Goal: Information Seeking & Learning: Find specific fact

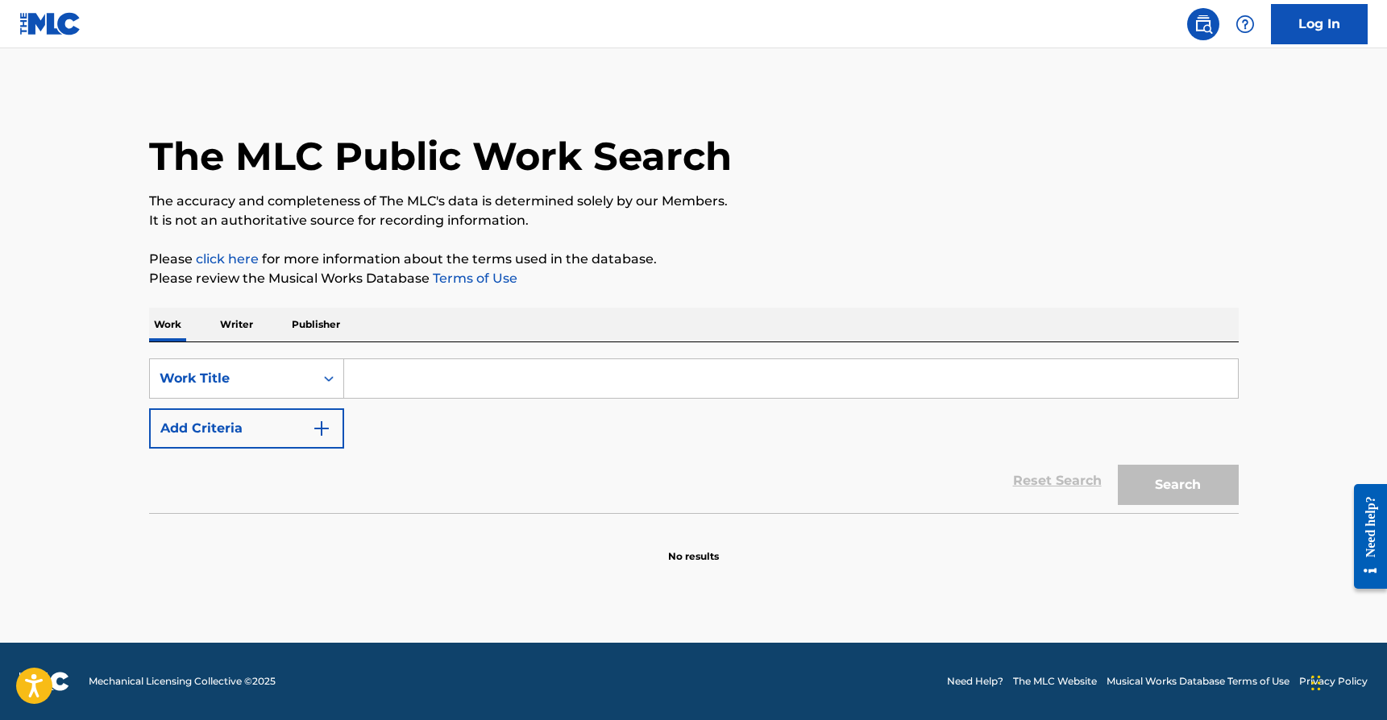
click at [473, 387] on input "Search Form" at bounding box center [791, 378] width 894 height 39
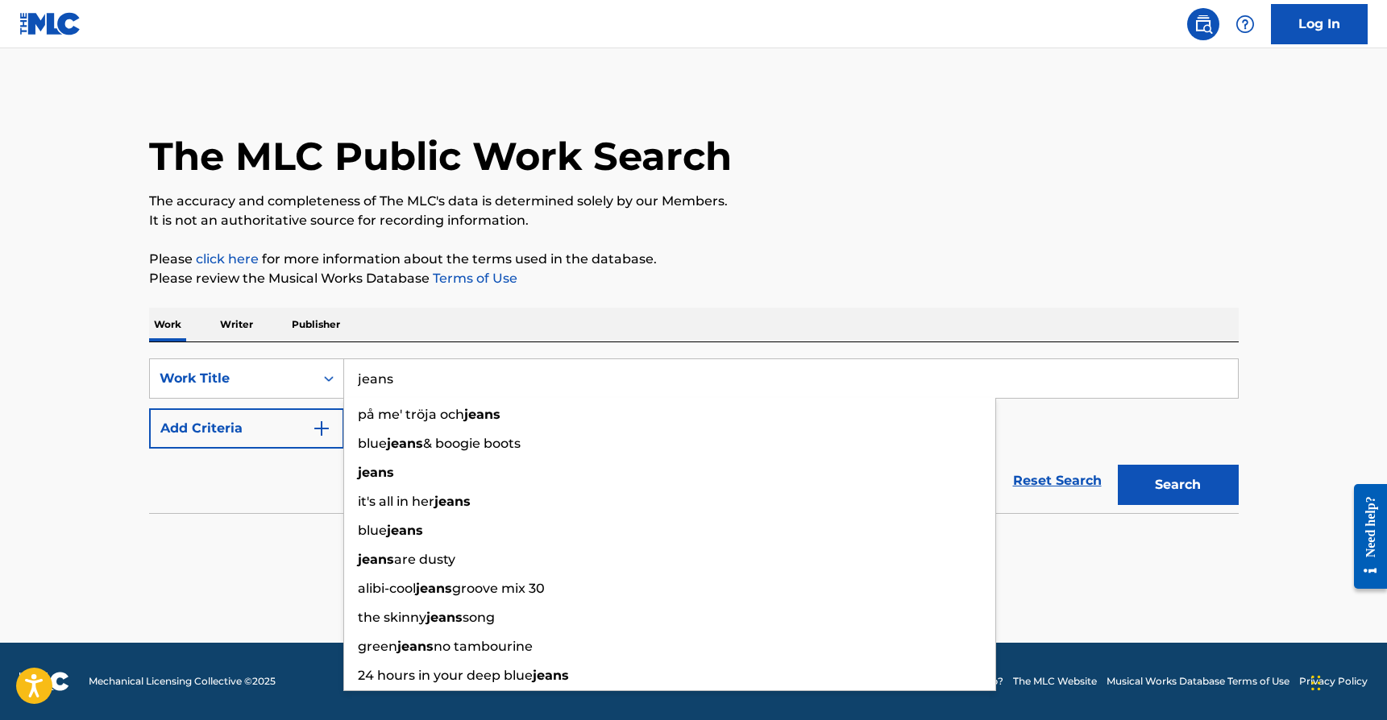
type input "jeans"
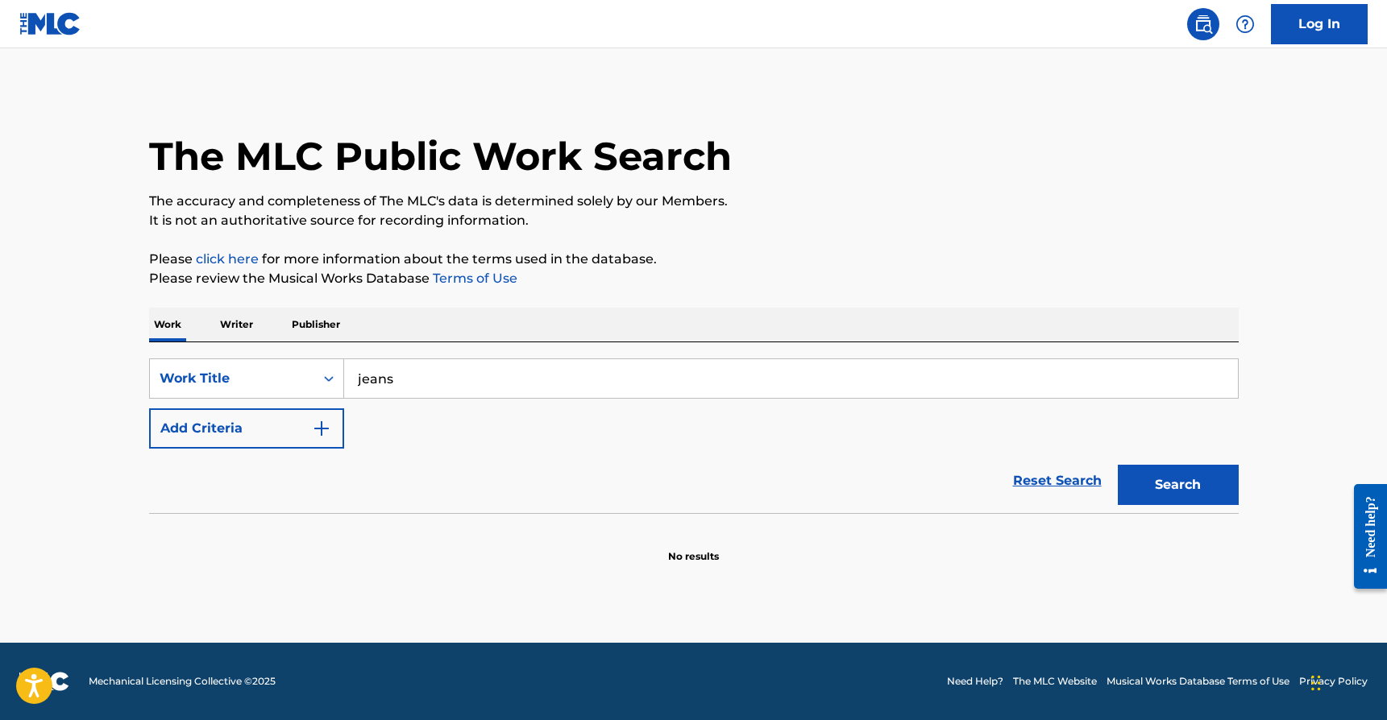
click at [83, 459] on main "The MLC Public Work Search The accuracy and completeness of The MLC's data is d…" at bounding box center [693, 345] width 1387 height 595
click at [195, 426] on button "Add Criteria" at bounding box center [246, 429] width 195 height 40
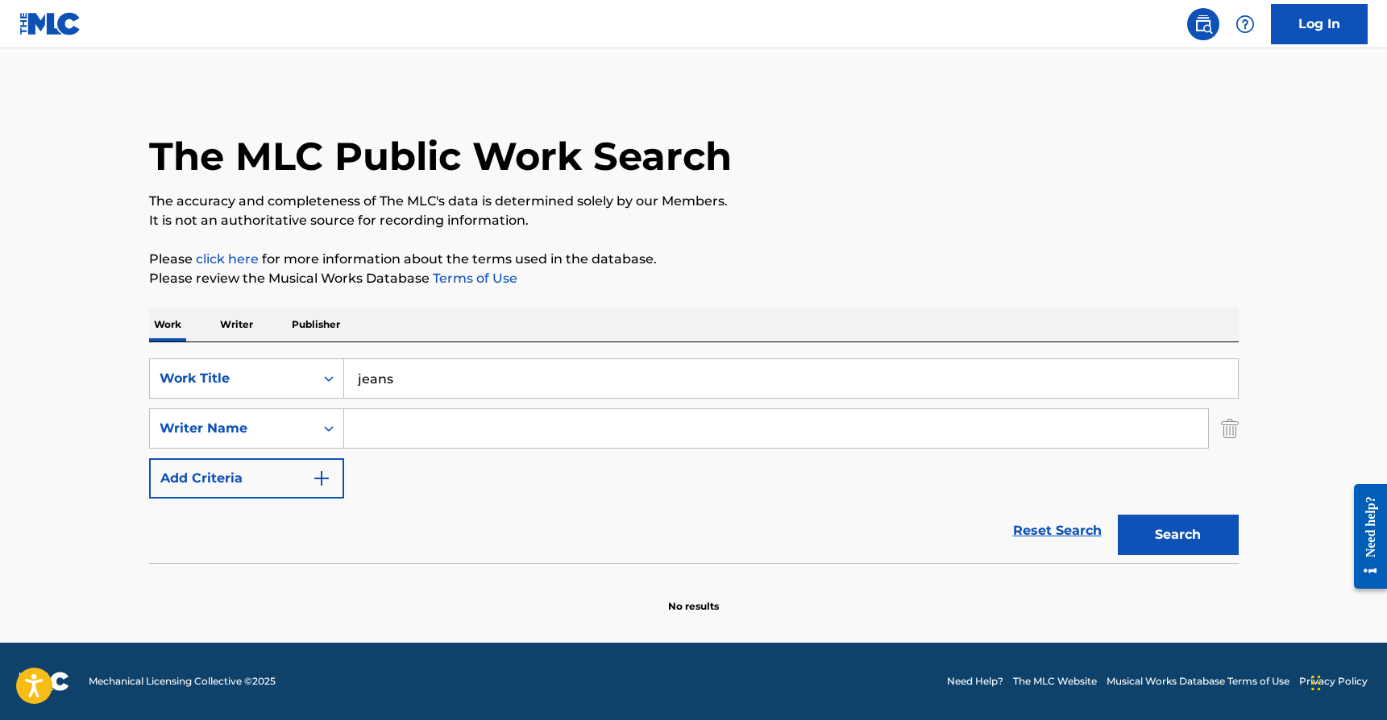
click at [431, 426] on input "Search Form" at bounding box center [776, 428] width 864 height 39
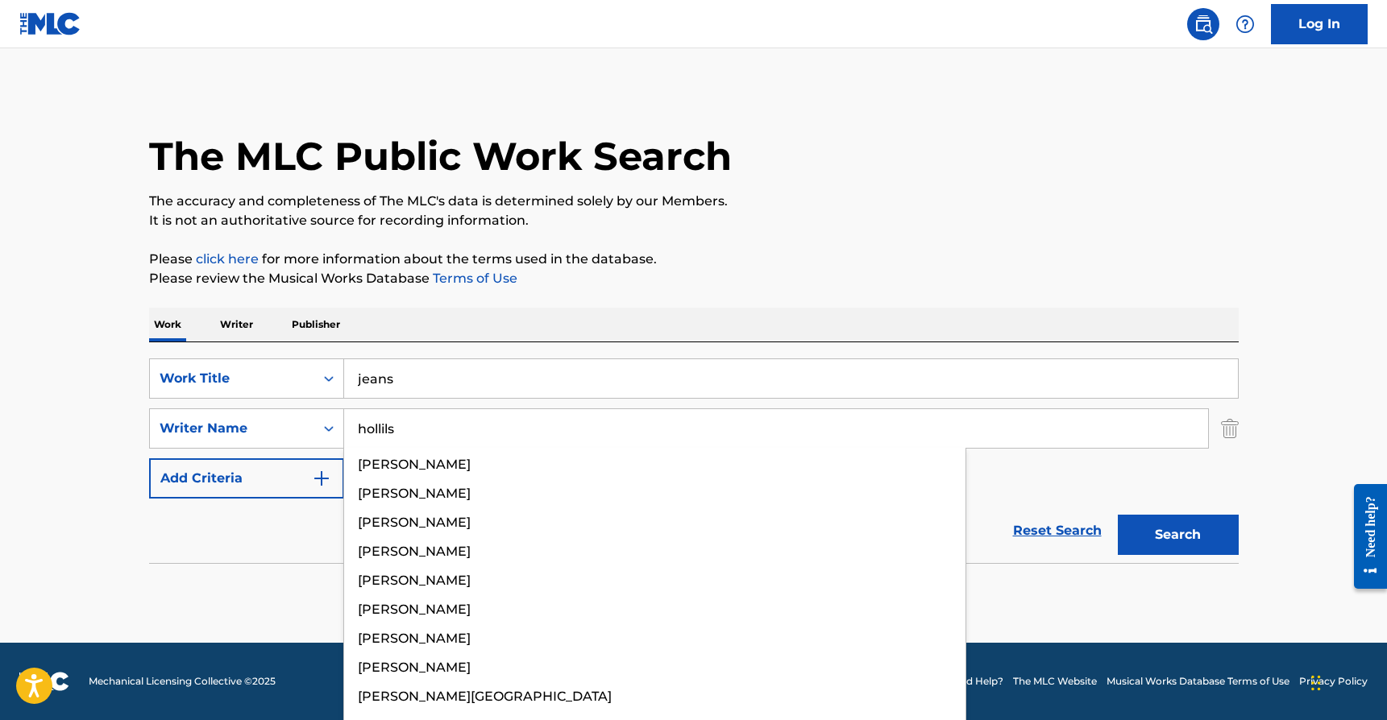
click at [1118, 515] on button "Search" at bounding box center [1178, 535] width 121 height 40
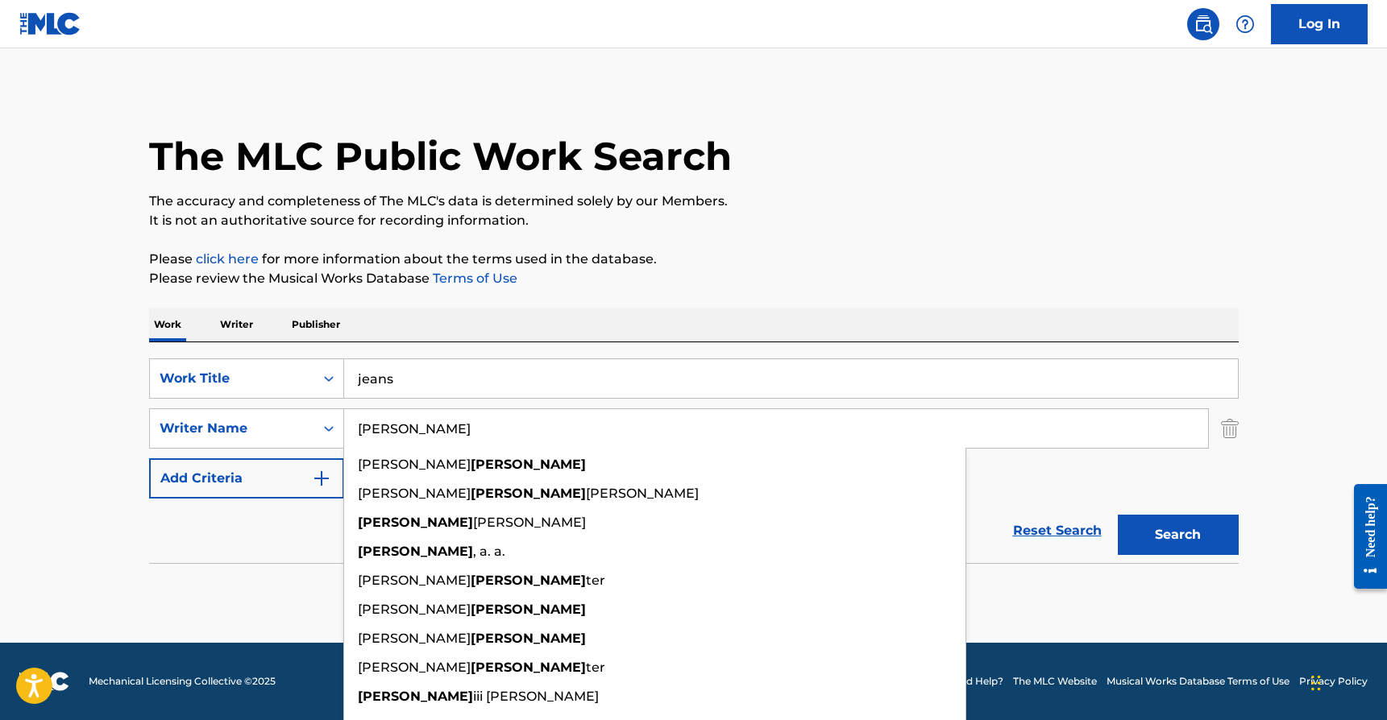
type input "hollis"
click at [1118, 515] on button "Search" at bounding box center [1178, 535] width 121 height 40
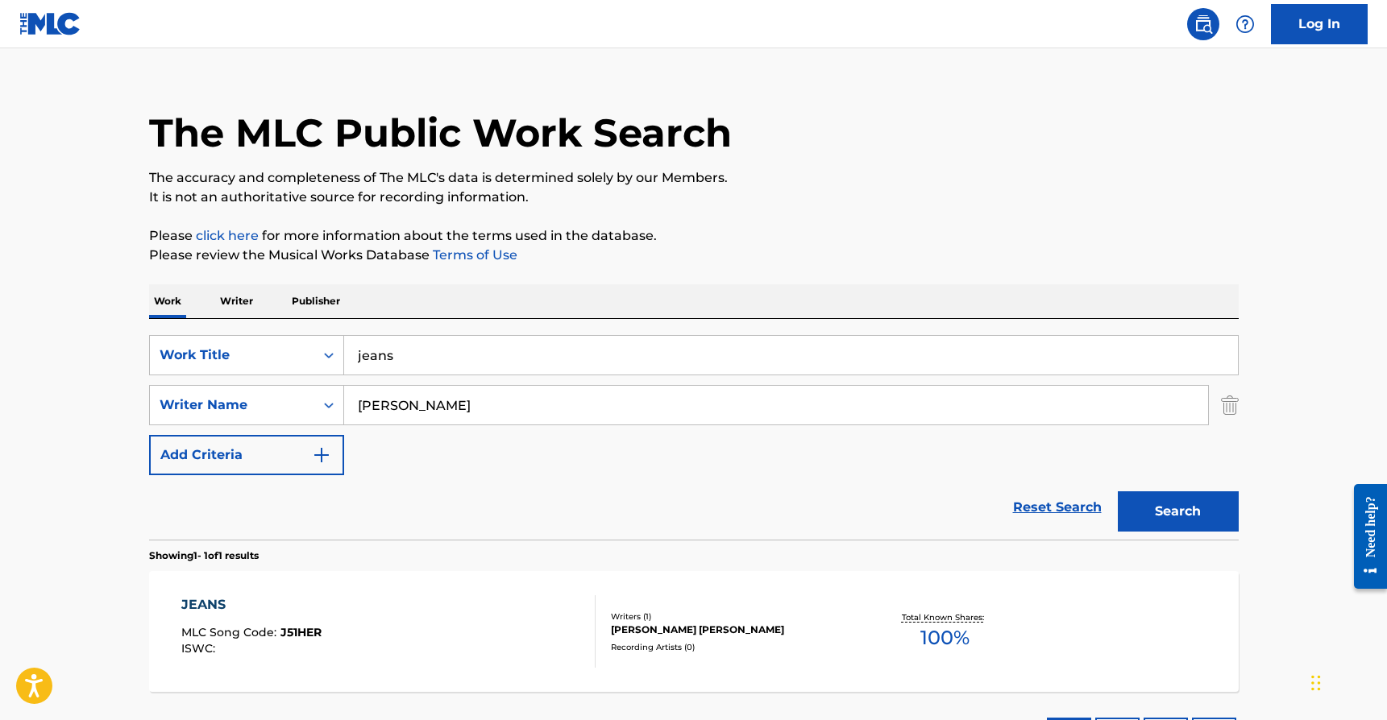
scroll to position [27, 0]
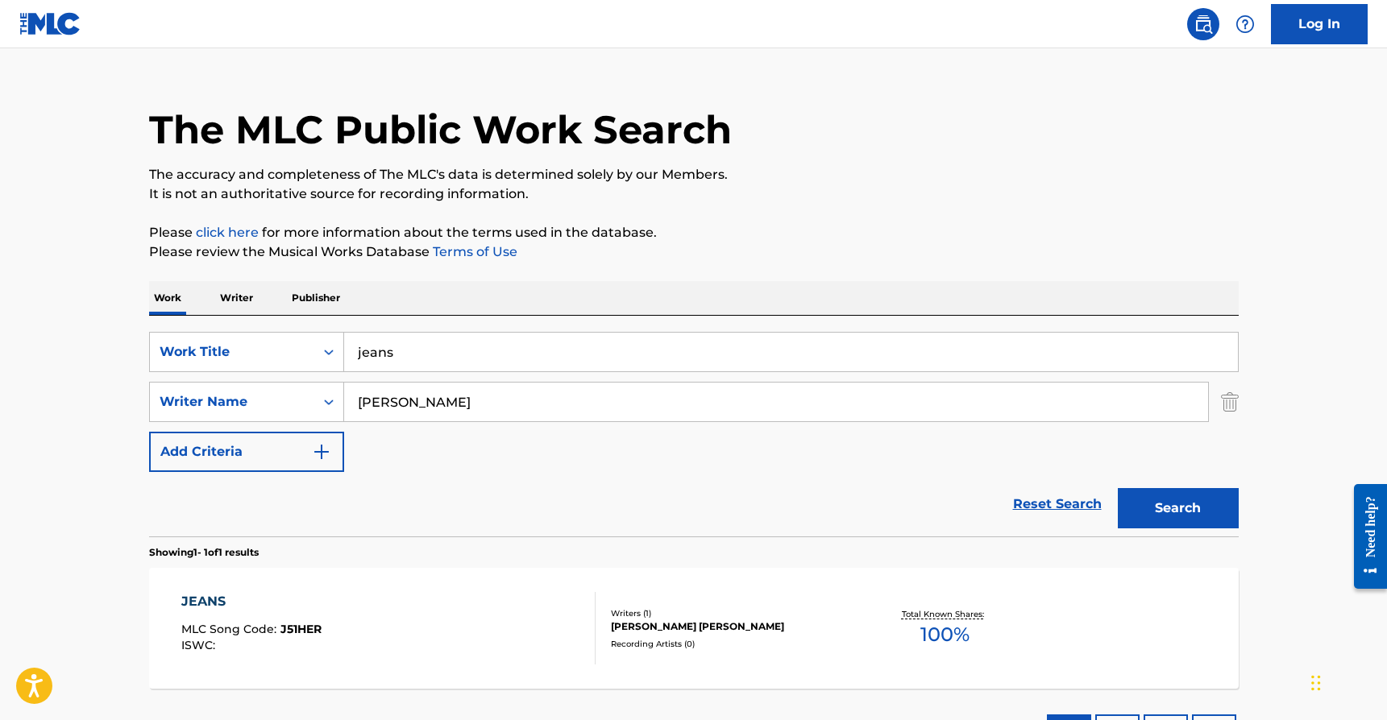
click at [534, 612] on div "JEANS MLC Song Code : J51HER ISWC :" at bounding box center [388, 628] width 414 height 73
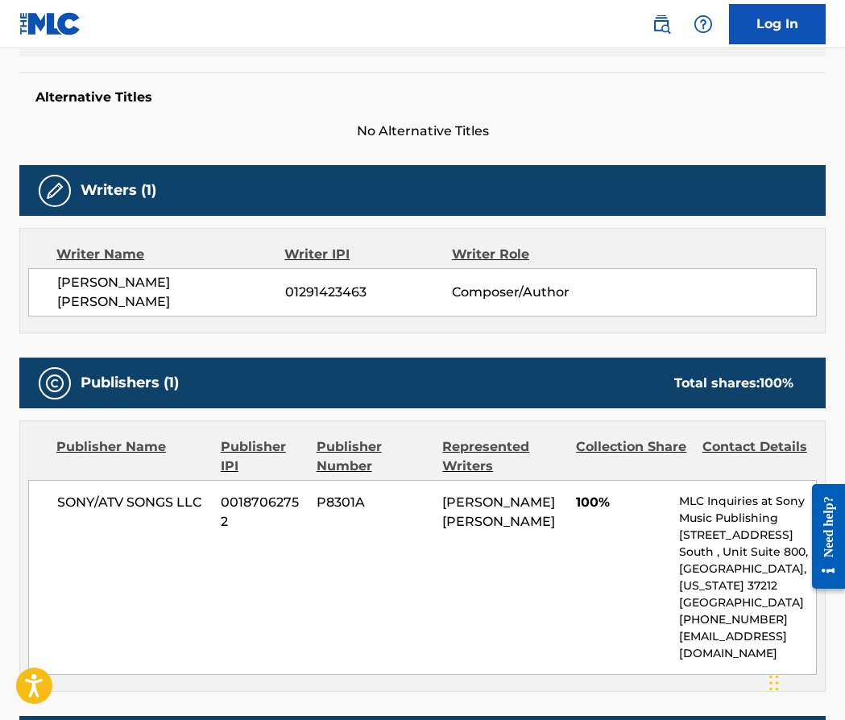
scroll to position [518, 0]
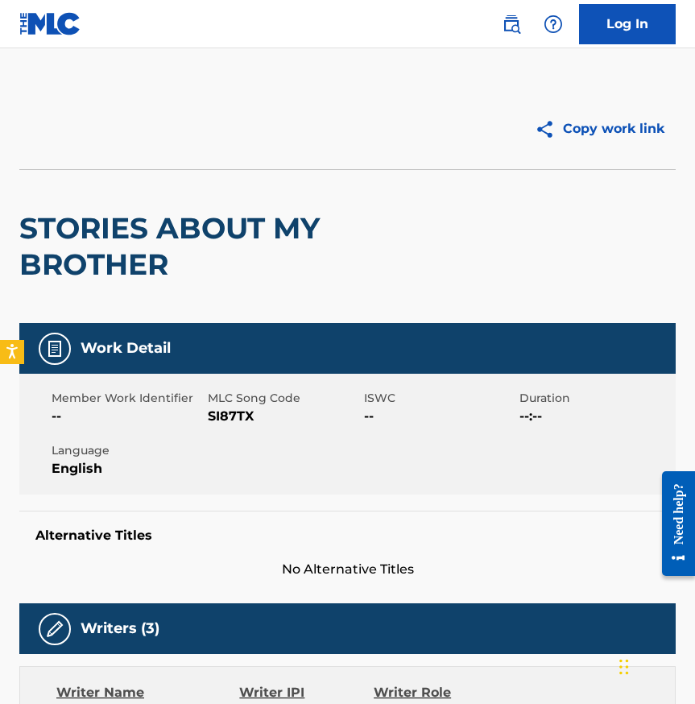
click at [99, 109] on div at bounding box center [183, 129] width 329 height 40
click at [68, 37] on link at bounding box center [50, 24] width 62 height 48
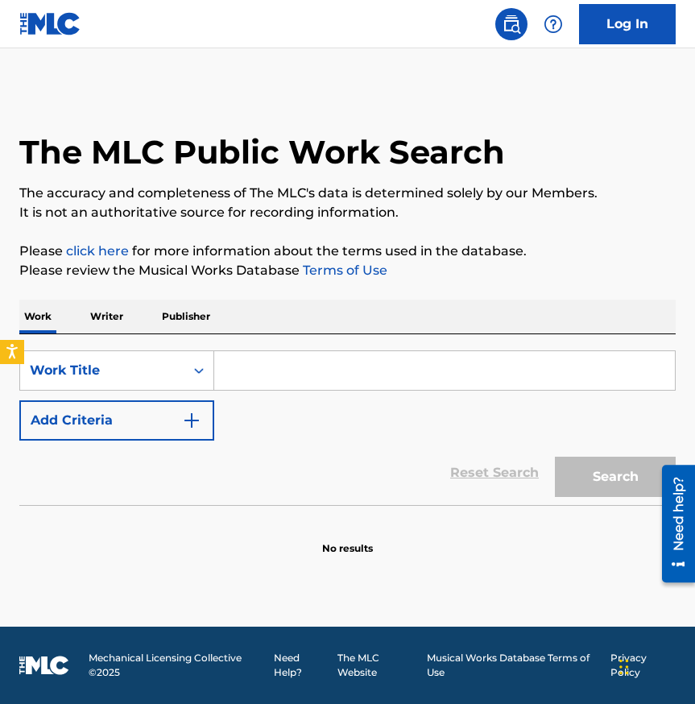
click at [307, 380] on input "Search Form" at bounding box center [444, 370] width 461 height 39
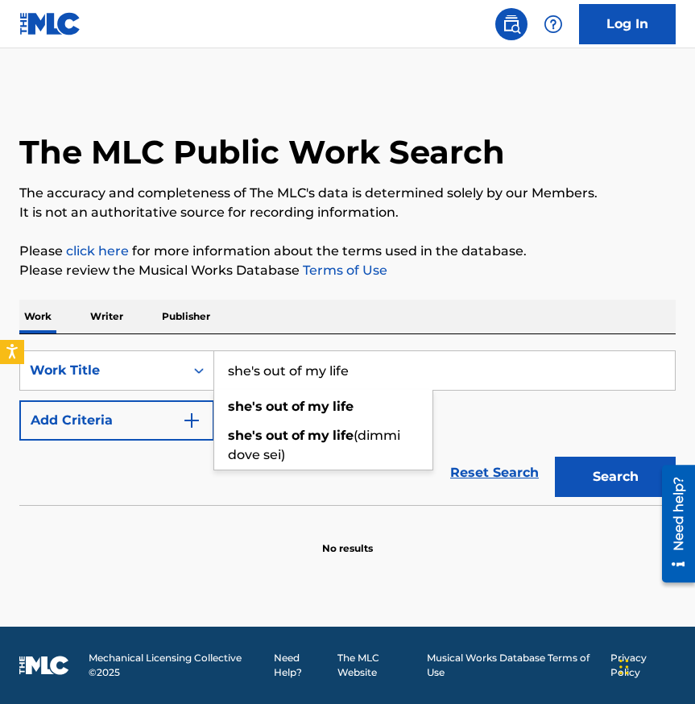
type input "she's out of my life"
click at [555, 457] on button "Search" at bounding box center [615, 477] width 121 height 40
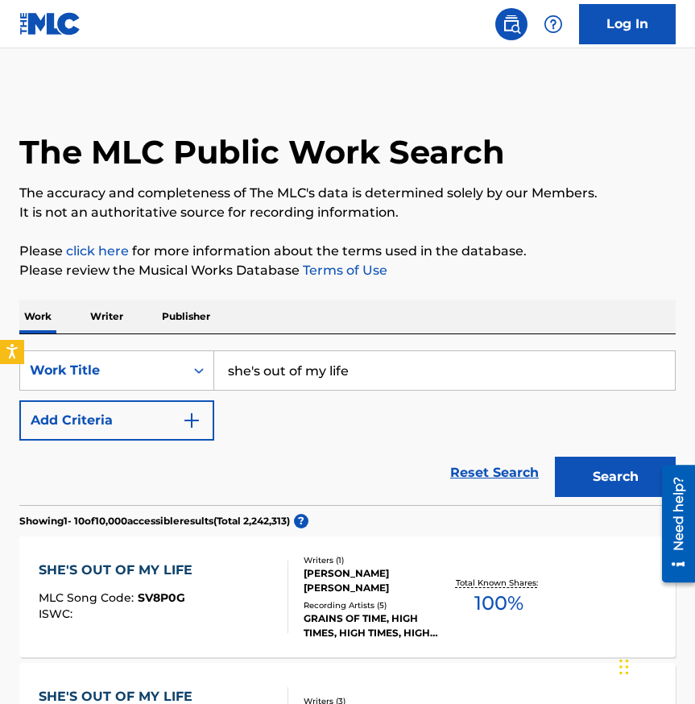
click at [125, 422] on button "Add Criteria" at bounding box center [116, 421] width 195 height 40
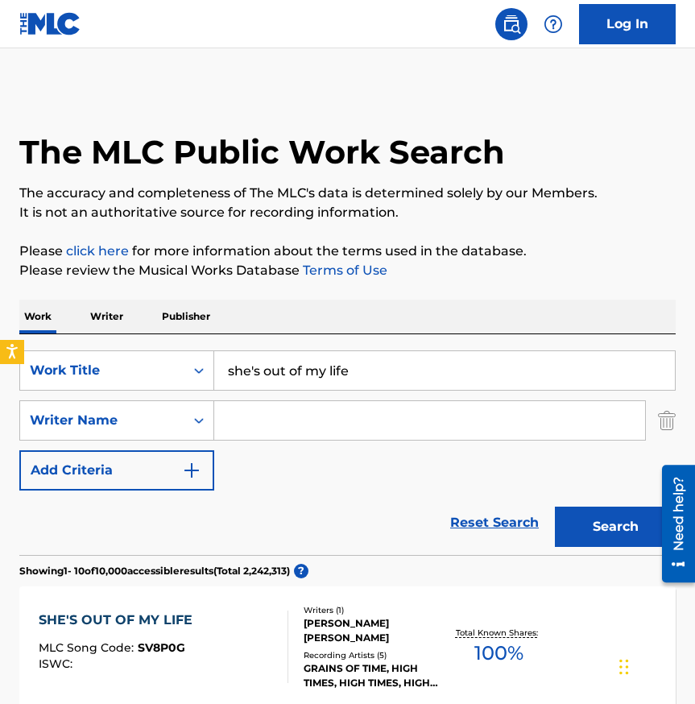
click at [301, 431] on input "Search Form" at bounding box center [429, 420] width 431 height 39
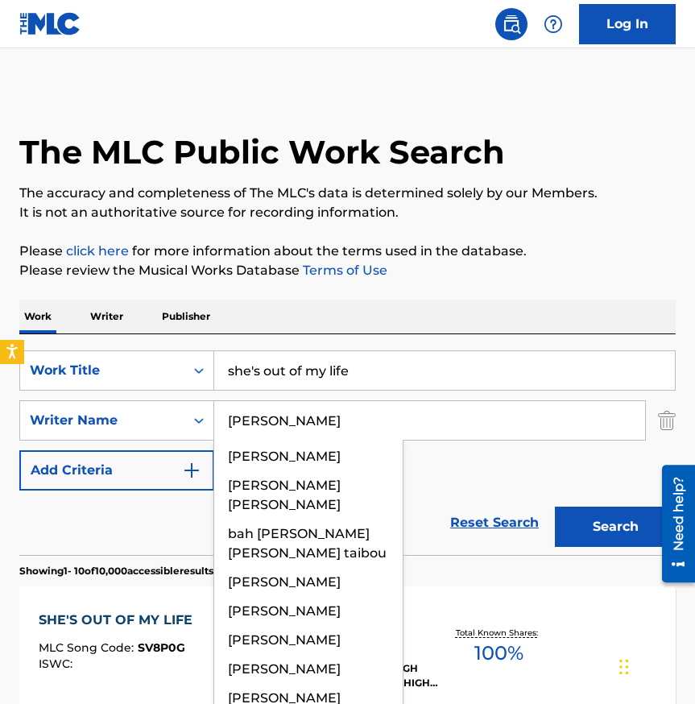
type input "[PERSON_NAME]"
click at [555, 507] on button "Search" at bounding box center [615, 527] width 121 height 40
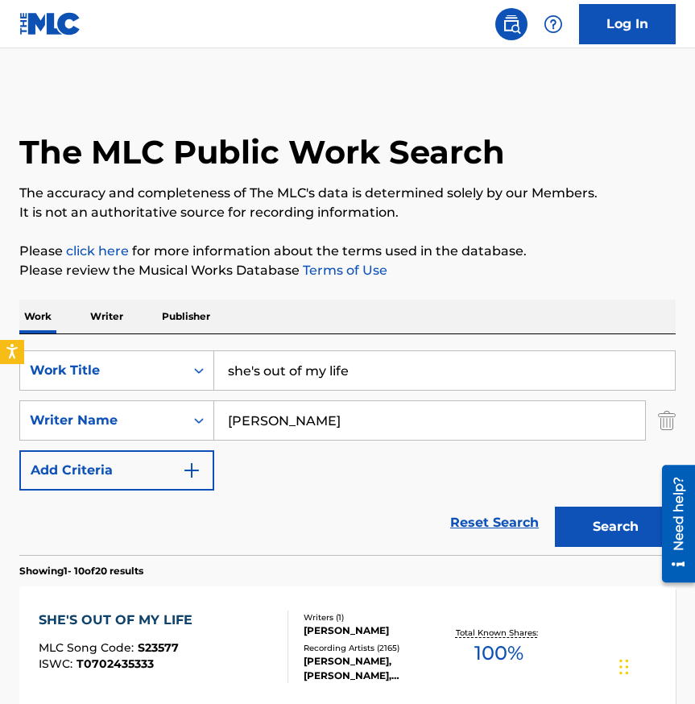
click at [352, 624] on div "[PERSON_NAME]" at bounding box center [374, 631] width 141 height 15
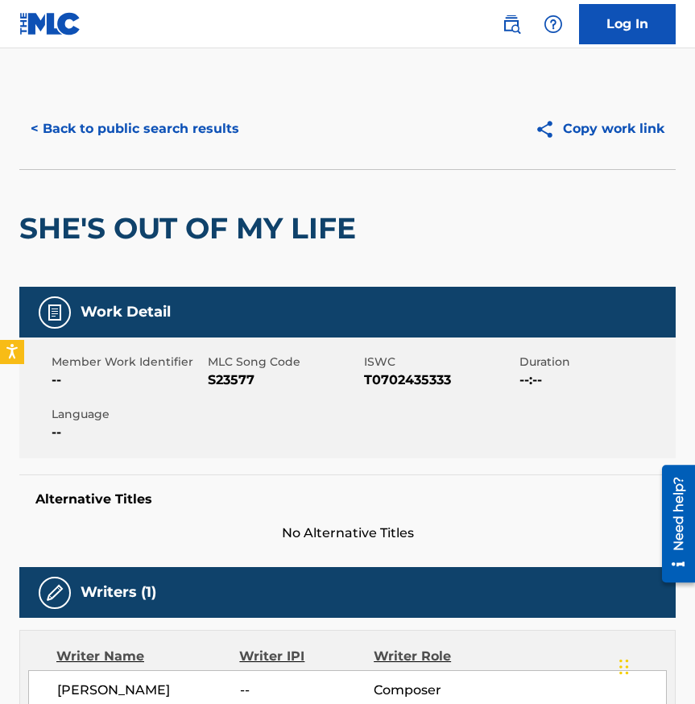
click at [243, 223] on h2 "SHE'S OUT OF MY LIFE" at bounding box center [191, 228] width 345 height 36
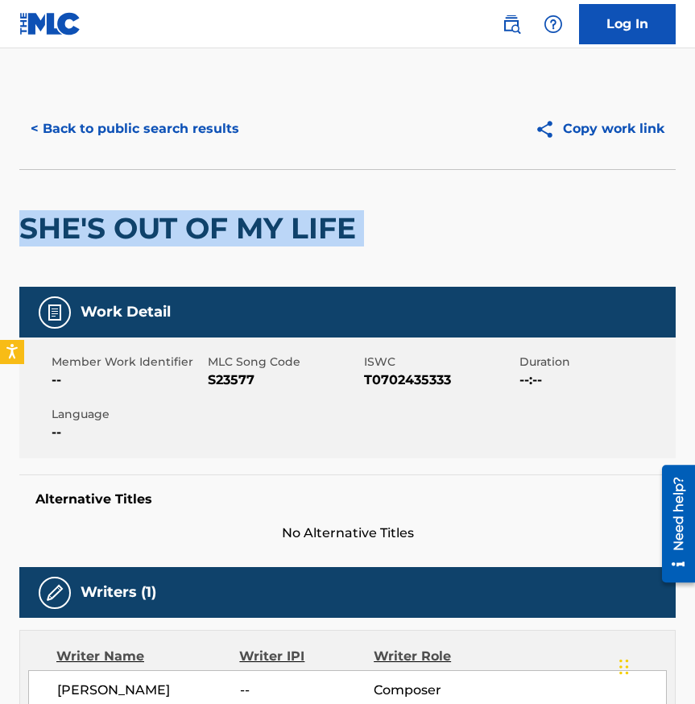
click at [243, 223] on h2 "SHE'S OUT OF MY LIFE" at bounding box center [191, 228] width 345 height 36
copy div "SHE'S OUT OF MY LIFE"
click at [282, 200] on div "SHE'S OUT OF MY LIFE" at bounding box center [191, 228] width 345 height 117
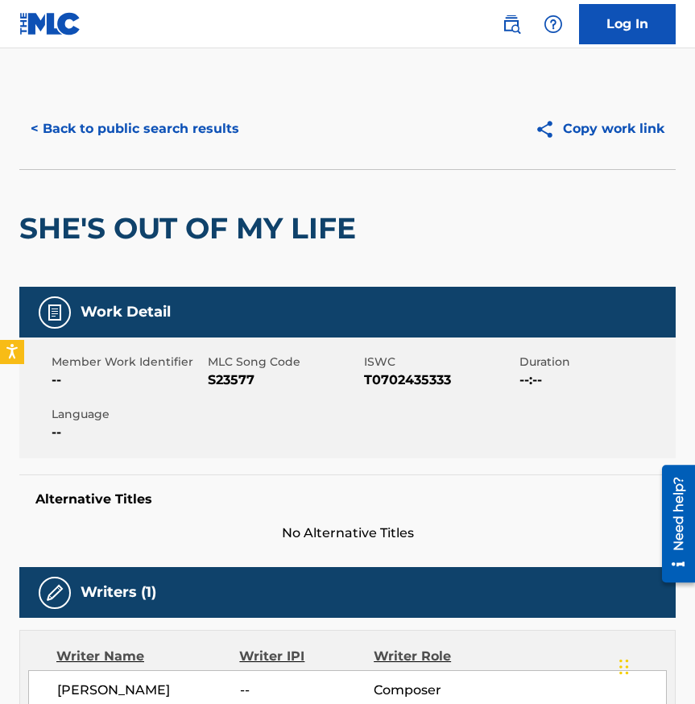
scroll to position [265, 0]
